Goal: Information Seeking & Learning: Learn about a topic

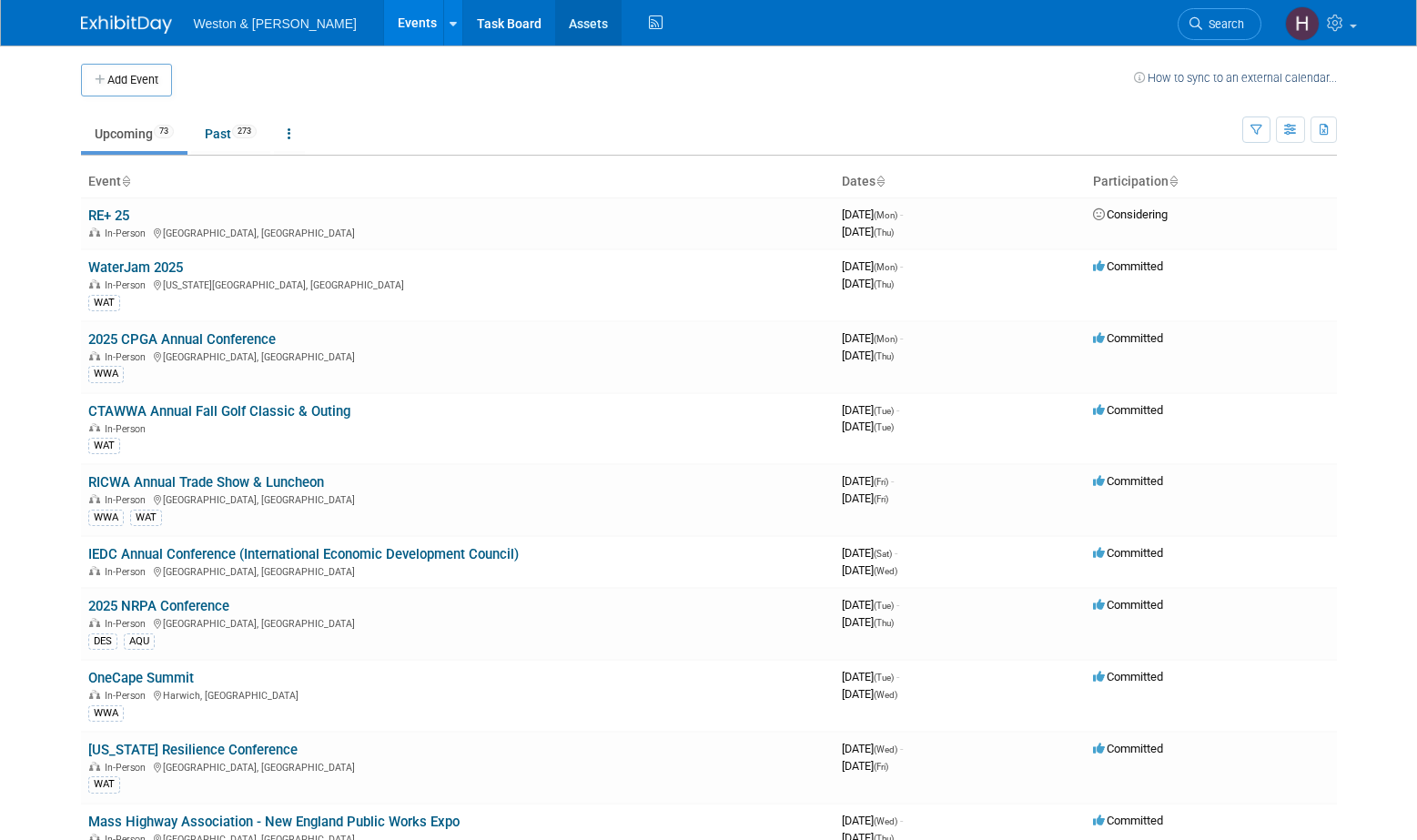
click at [555, 22] on link "Assets" at bounding box center [588, 22] width 66 height 46
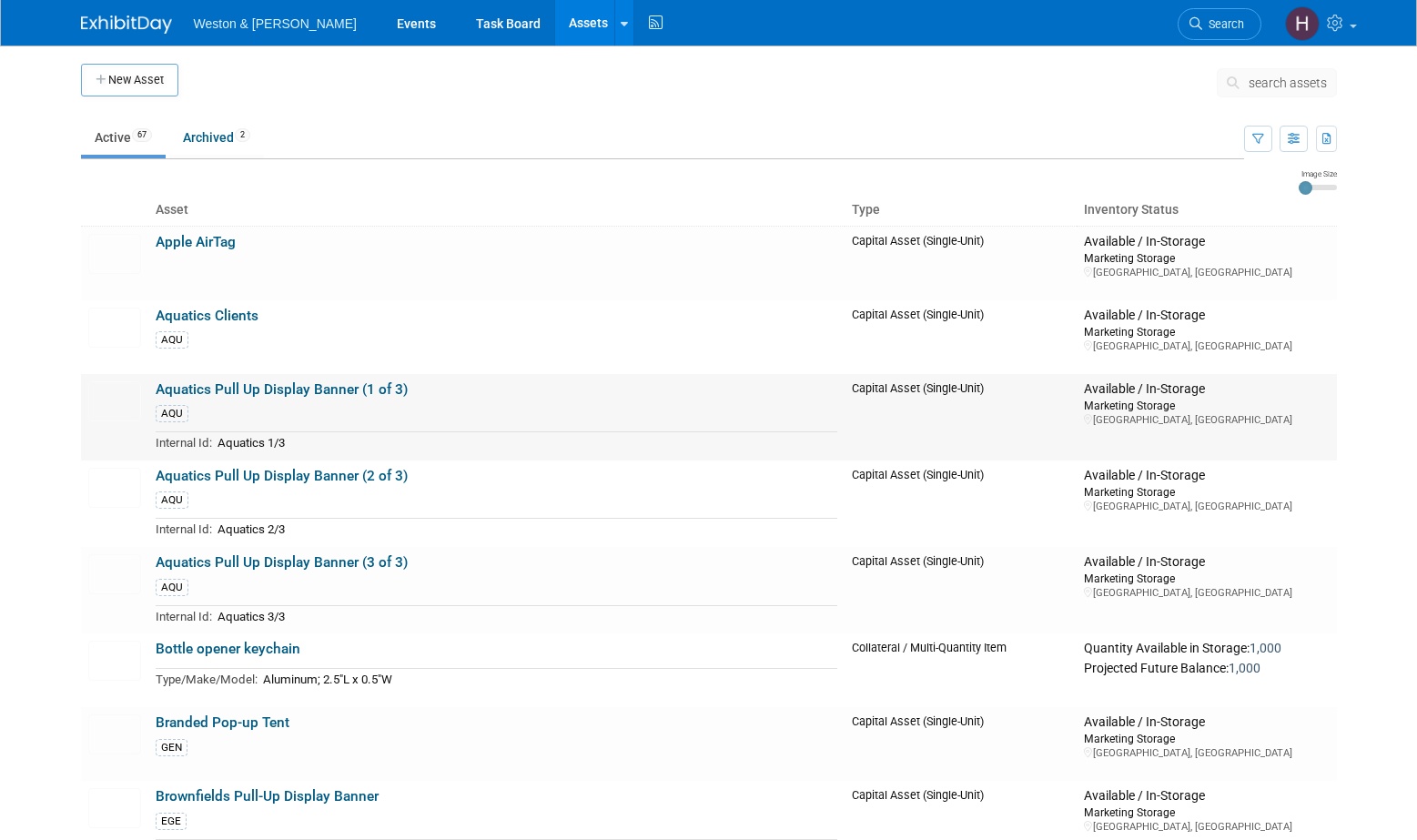
click at [241, 393] on link "Aquatics Pull Up Display Banner (1 of 3)" at bounding box center [282, 389] width 252 height 17
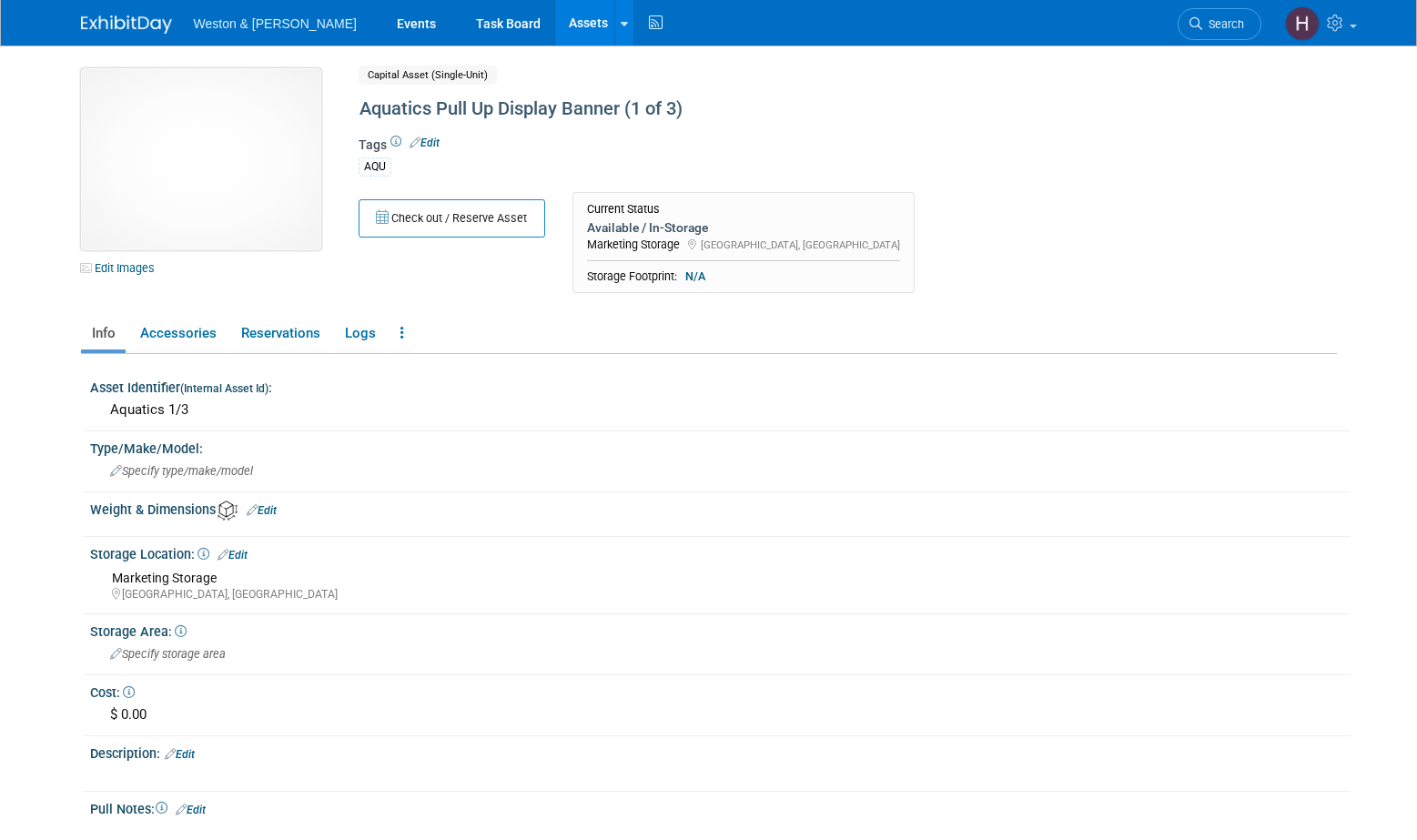
click at [206, 197] on img at bounding box center [201, 159] width 240 height 182
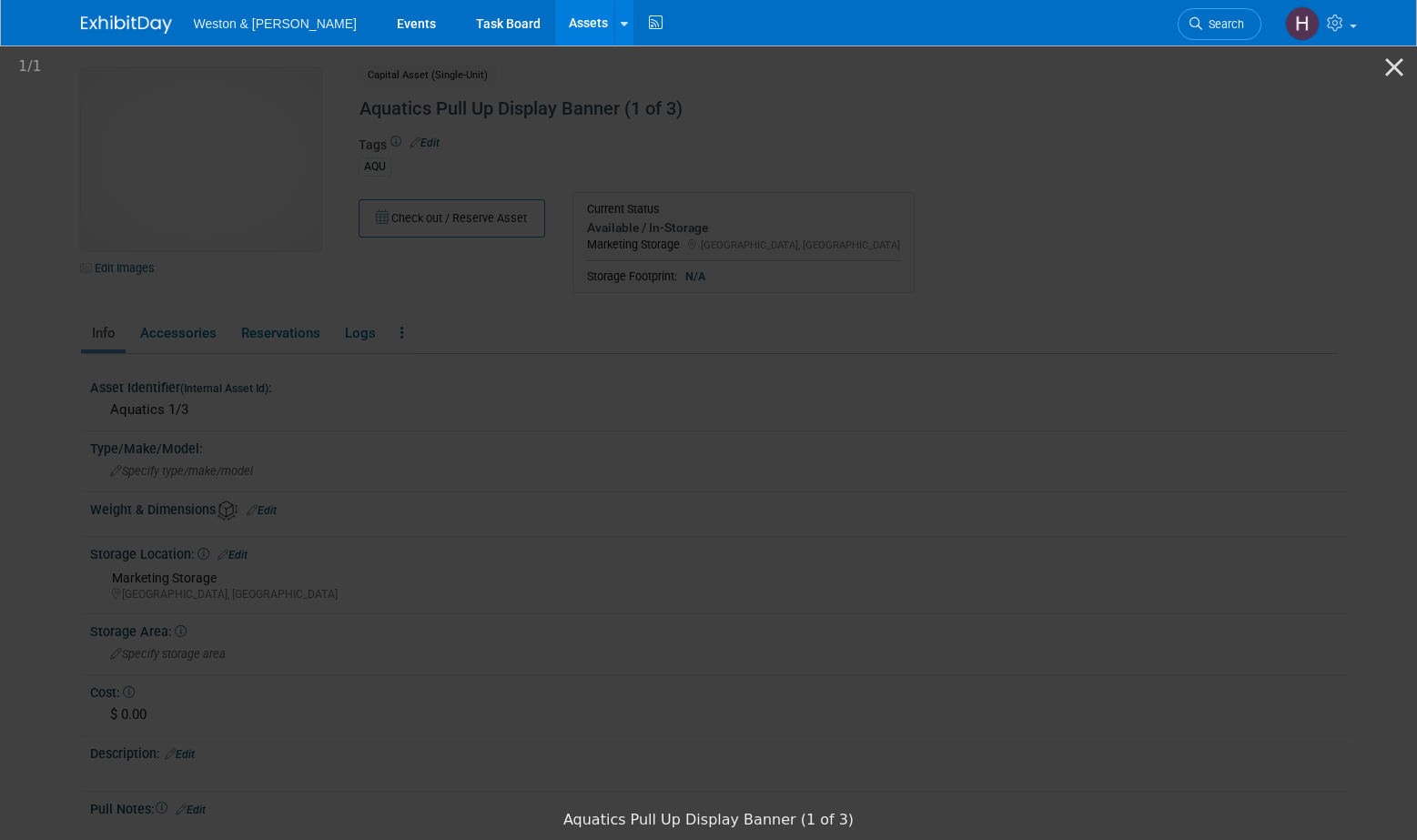
click at [1268, 363] on picture at bounding box center [708, 422] width 1417 height 758
click at [1396, 63] on button "Close gallery" at bounding box center [1394, 67] width 46 height 43
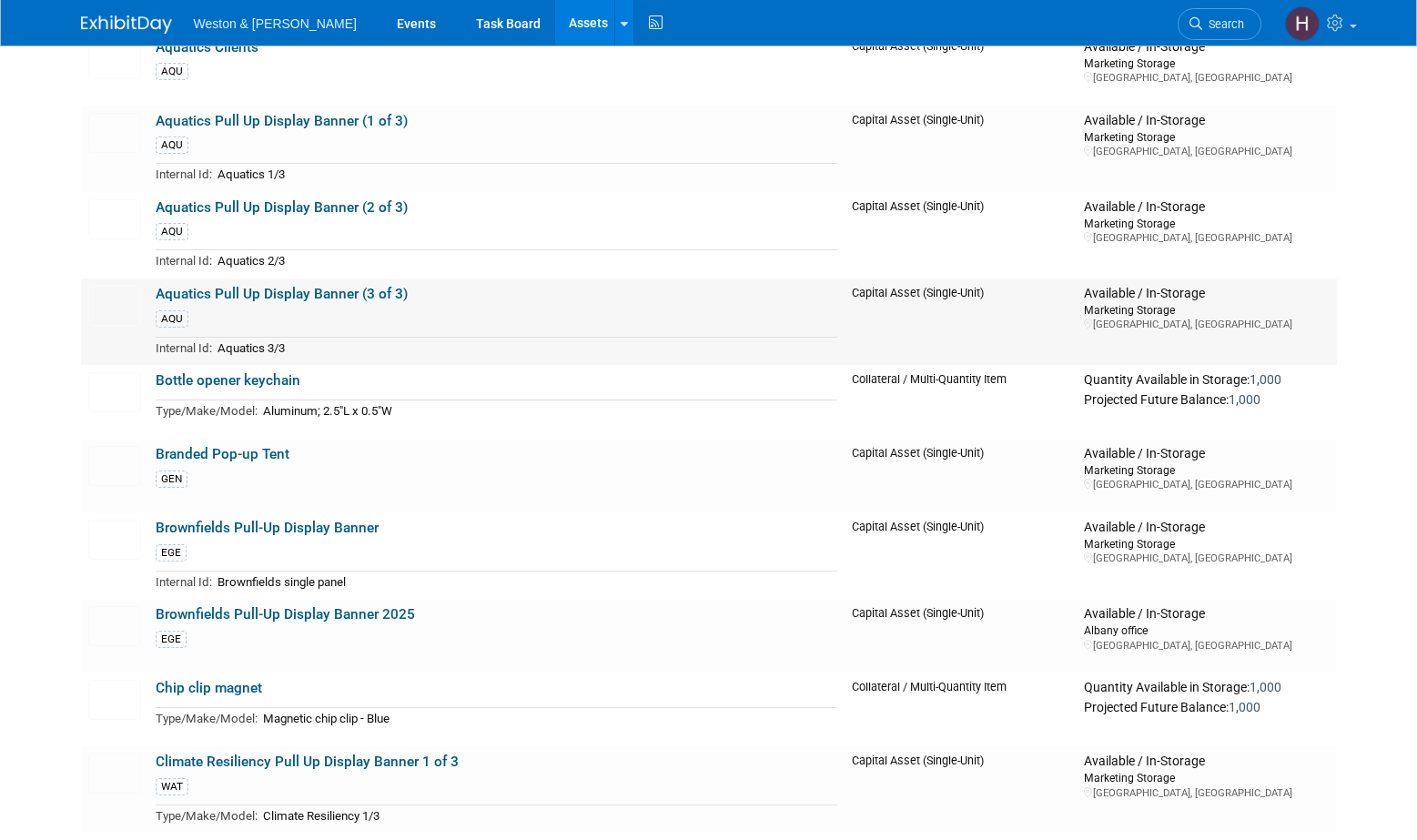
scroll to position [273, 0]
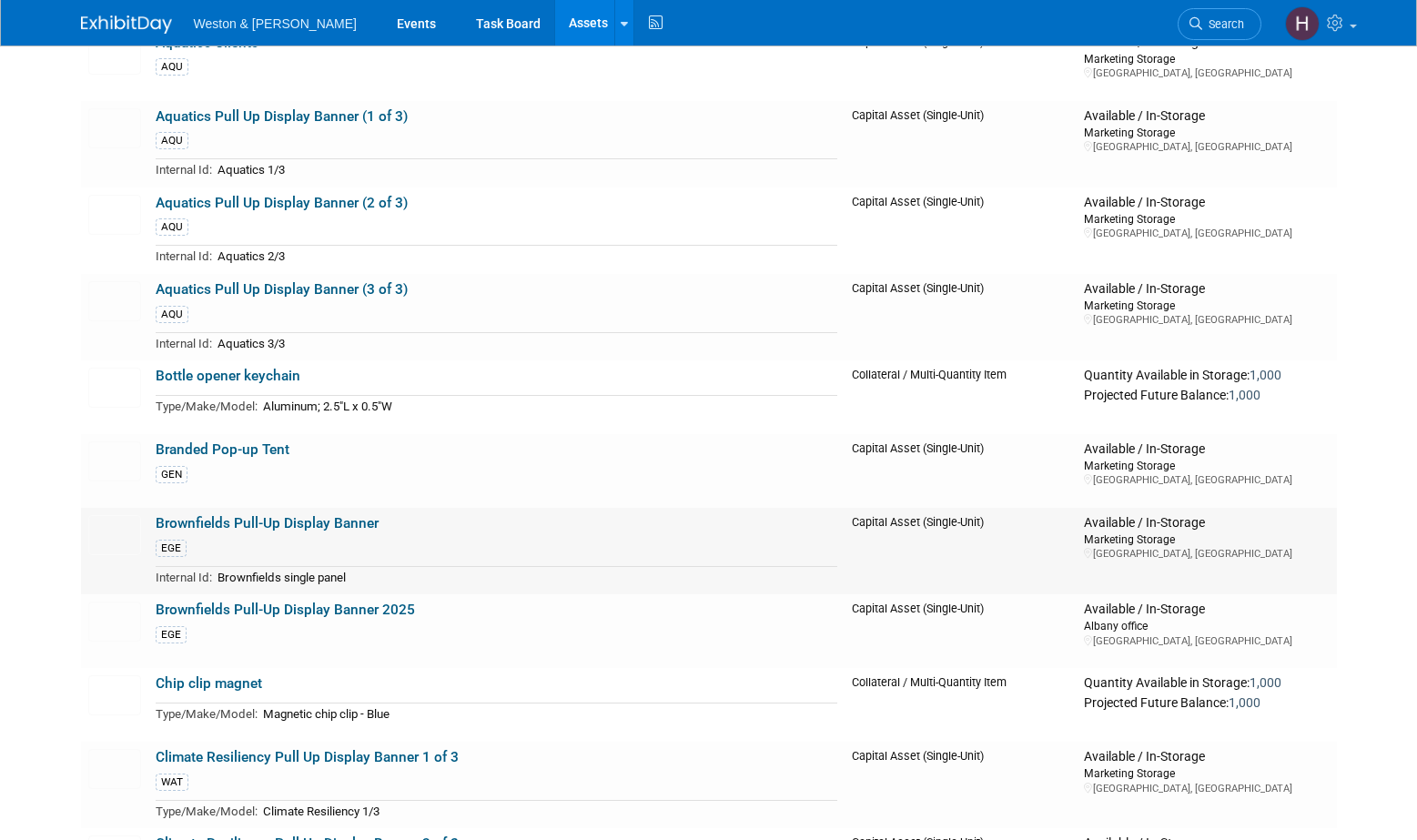
click at [338, 524] on link "Brownfields Pull-Up Display Banner" at bounding box center [267, 524] width 223 height 17
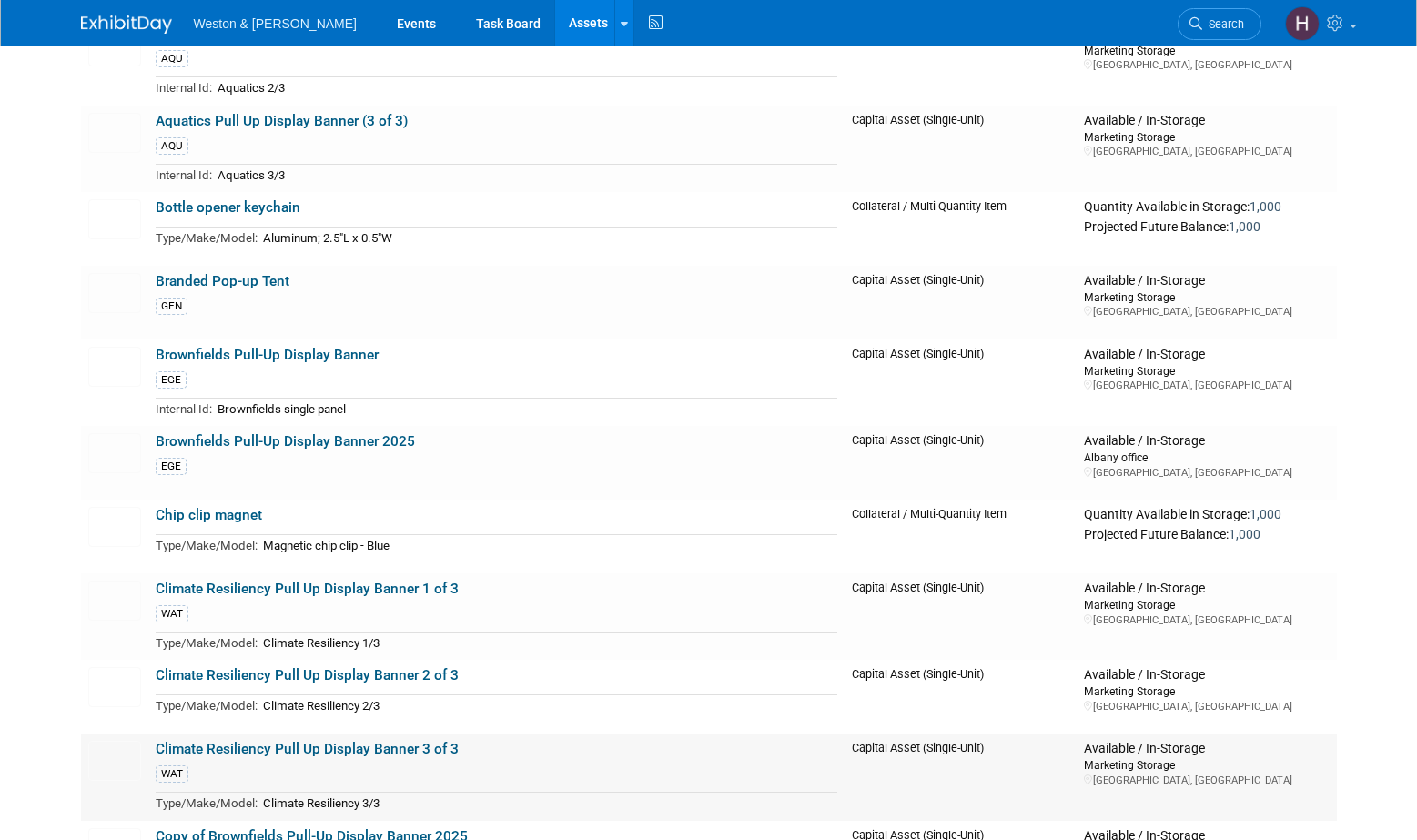
scroll to position [455, 0]
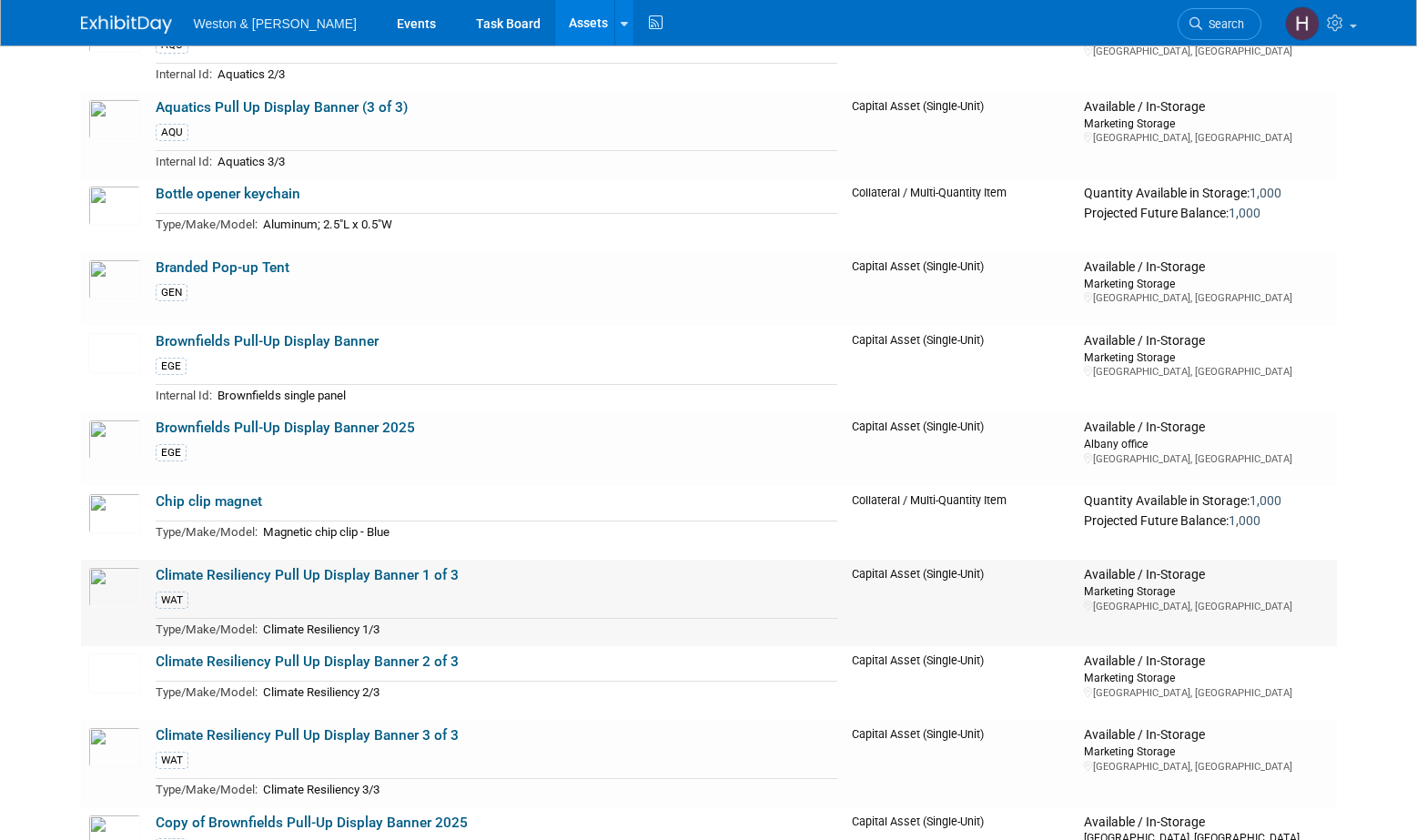
click at [303, 571] on link "Climate Resiliency Pull Up Display Banner 1 of 3" at bounding box center [307, 575] width 303 height 17
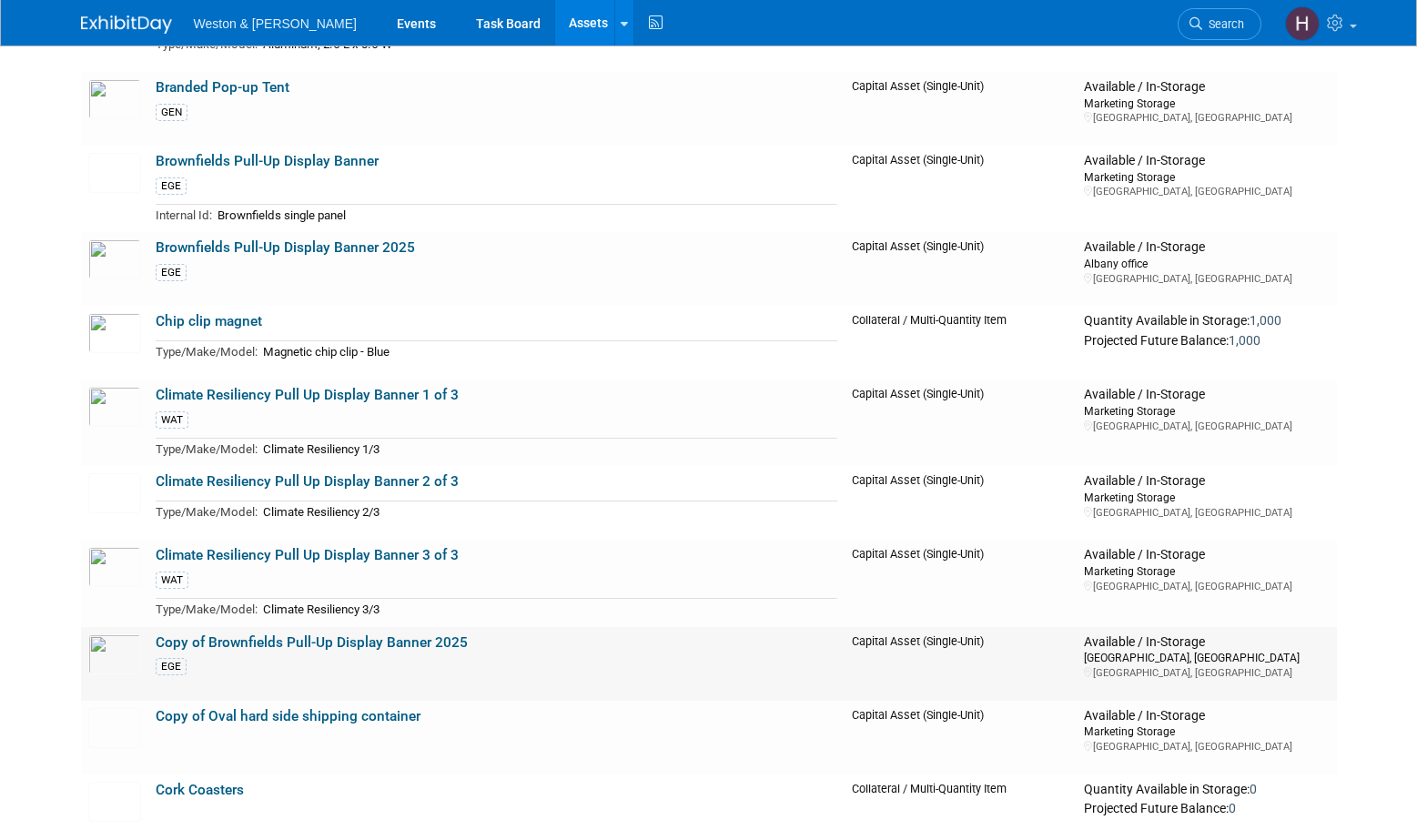
scroll to position [637, 0]
click at [217, 642] on link "Copy of Brownfields Pull-Up Display Banner 2025" at bounding box center [312, 641] width 312 height 17
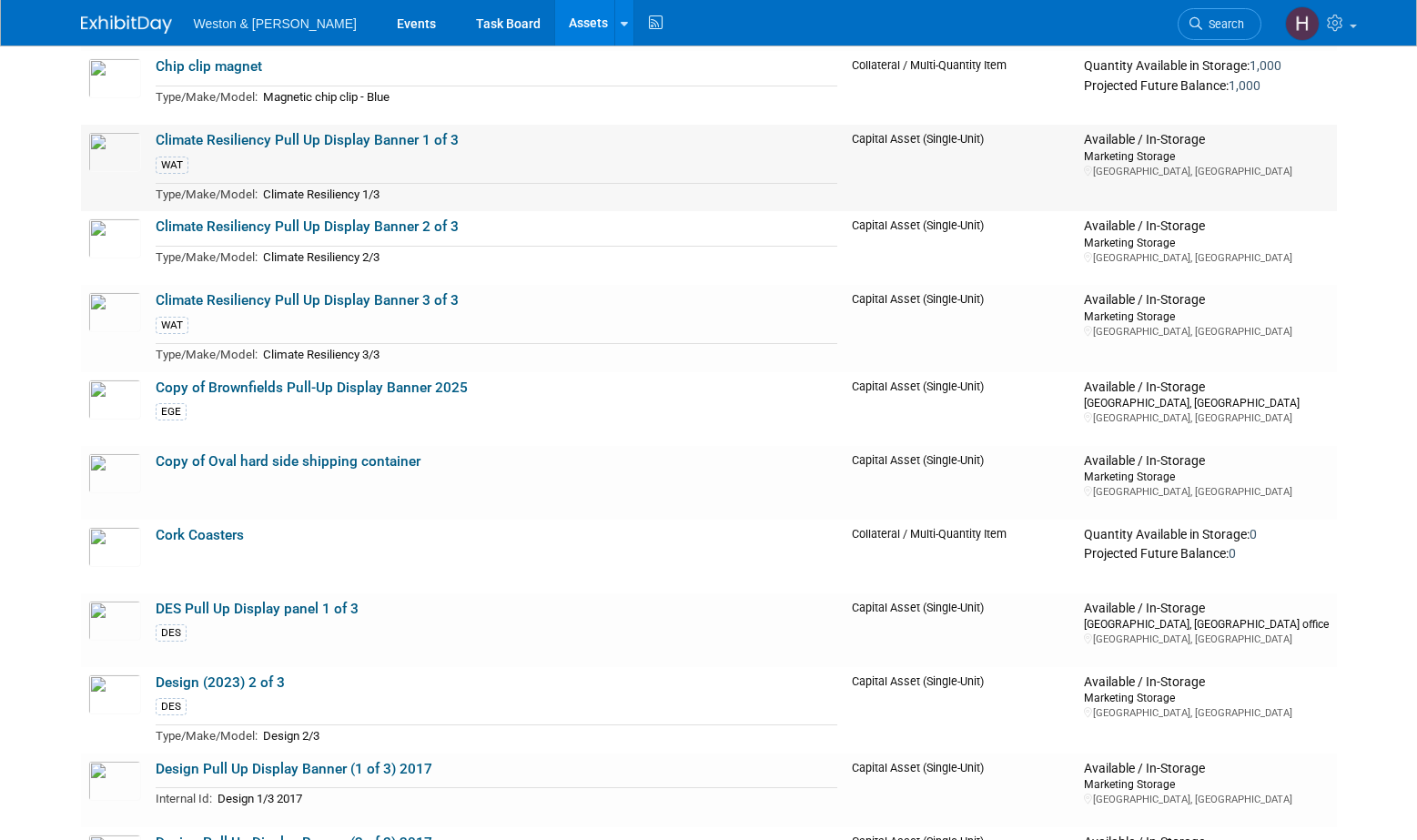
scroll to position [910, 0]
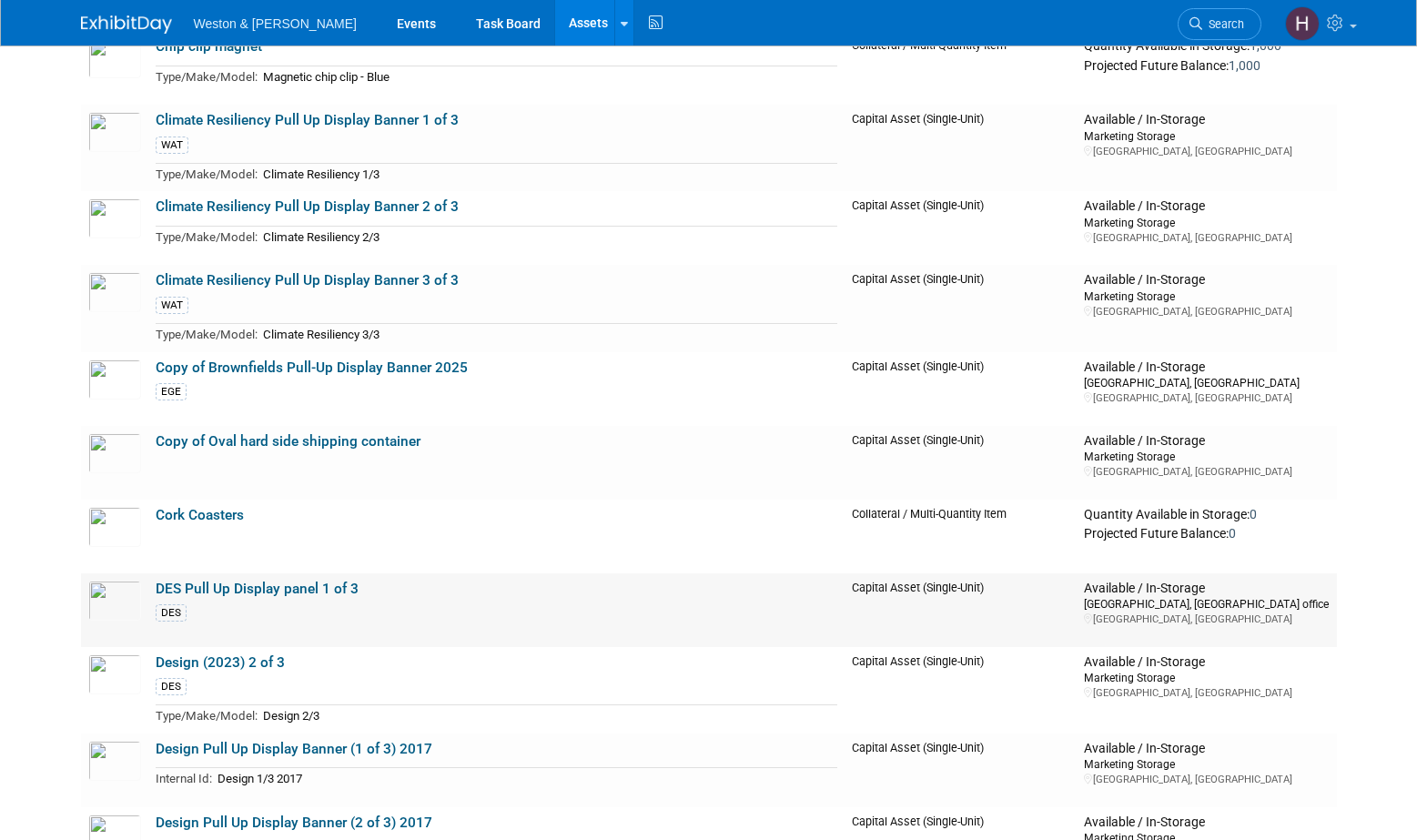
click at [290, 589] on link "DES Pull Up Display panel 1 of 3" at bounding box center [257, 589] width 203 height 17
